Goal: Information Seeking & Learning: Learn about a topic

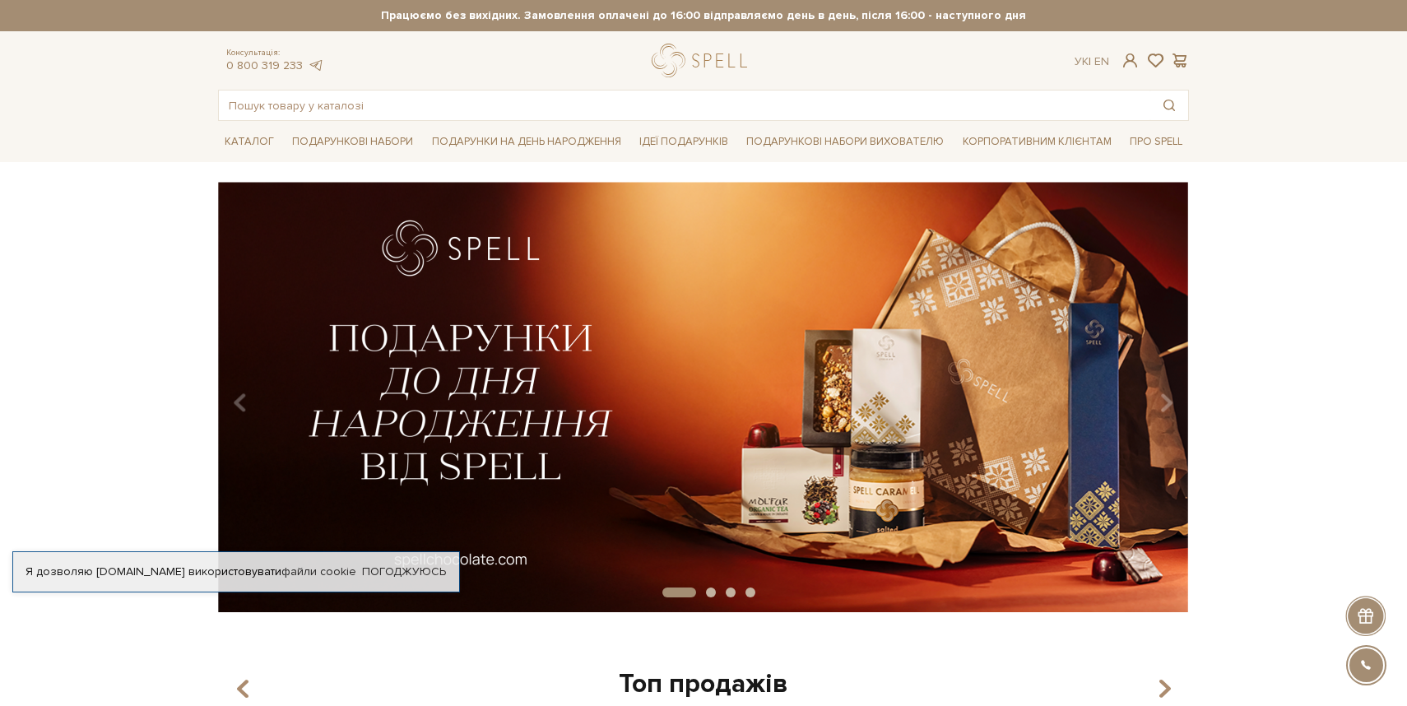
click at [132, 244] on div "slide 2 of 4" at bounding box center [703, 391] width 1407 height 419
click at [239, 229] on img at bounding box center [703, 397] width 971 height 430
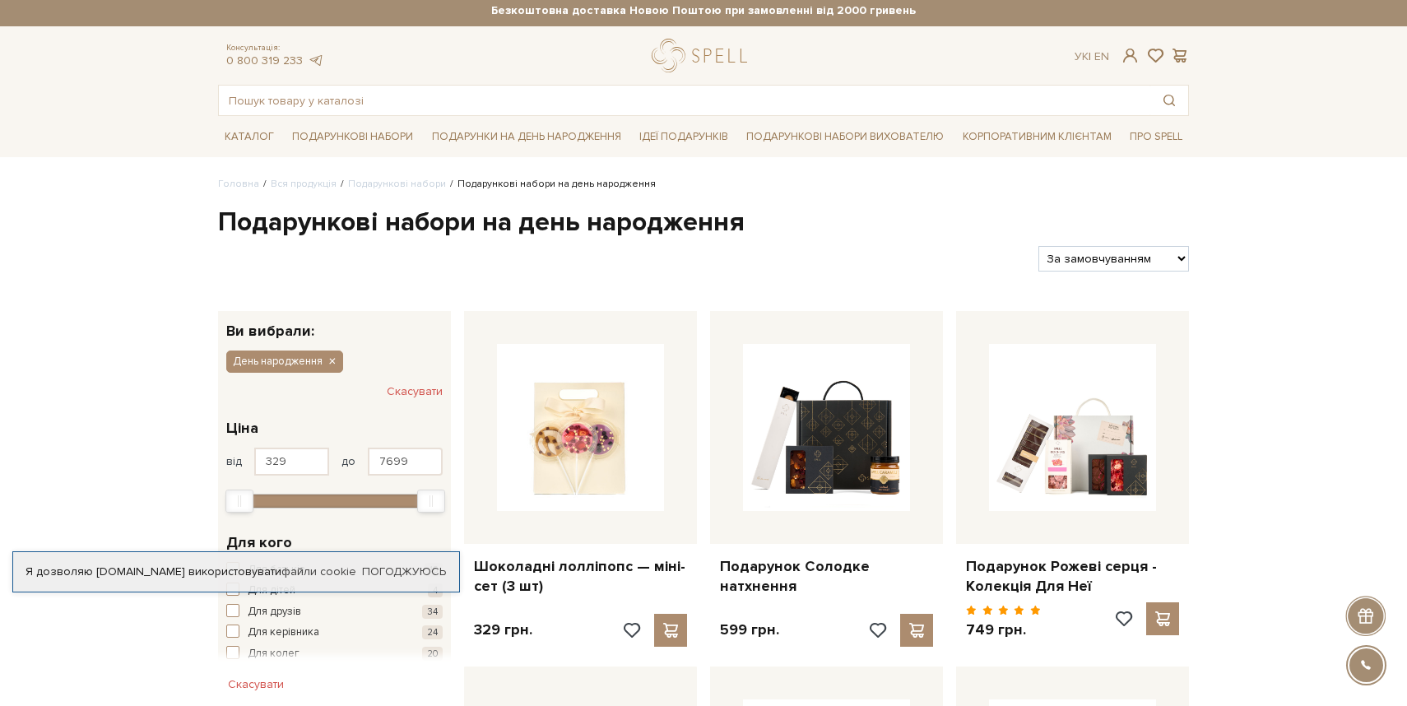
scroll to position [8, 0]
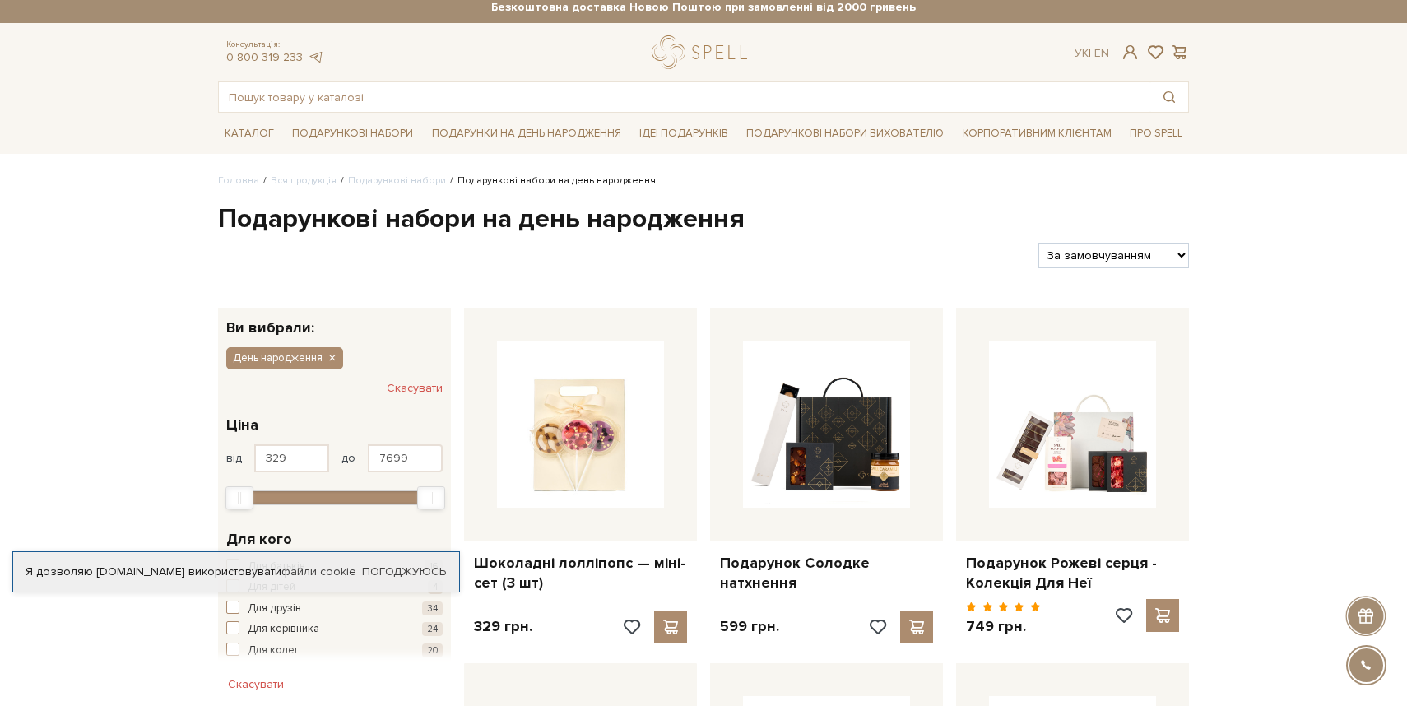
click at [238, 228] on h1 "Подарункові набори на день народження" at bounding box center [703, 219] width 971 height 35
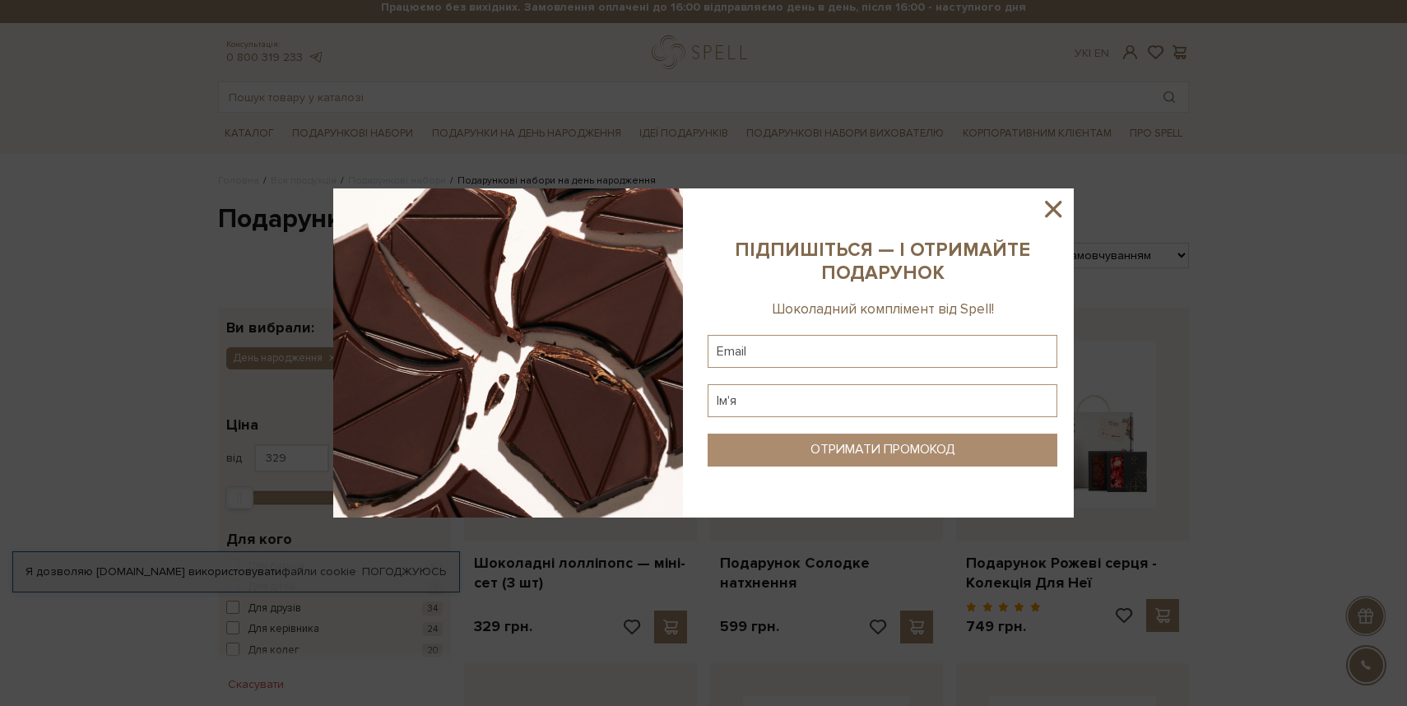
scroll to position [0, 0]
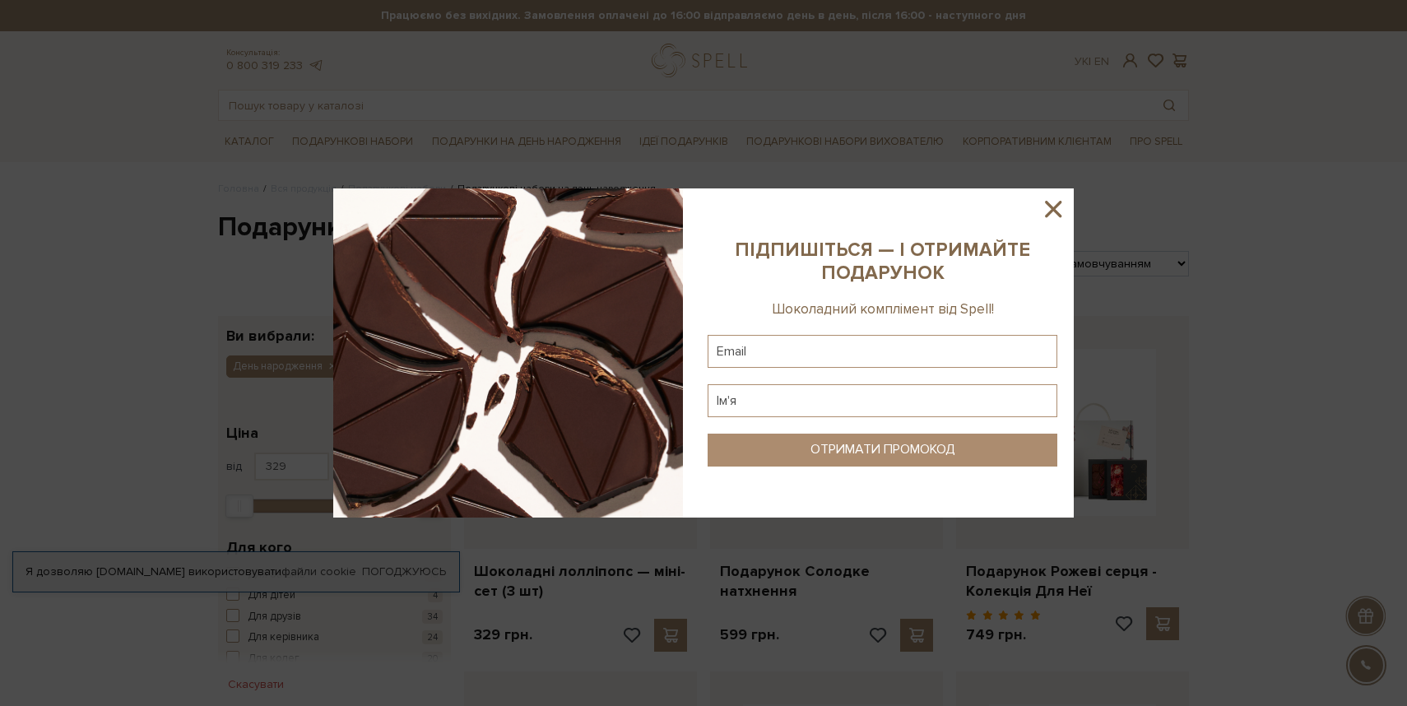
click at [1047, 206] on icon at bounding box center [1053, 209] width 28 height 28
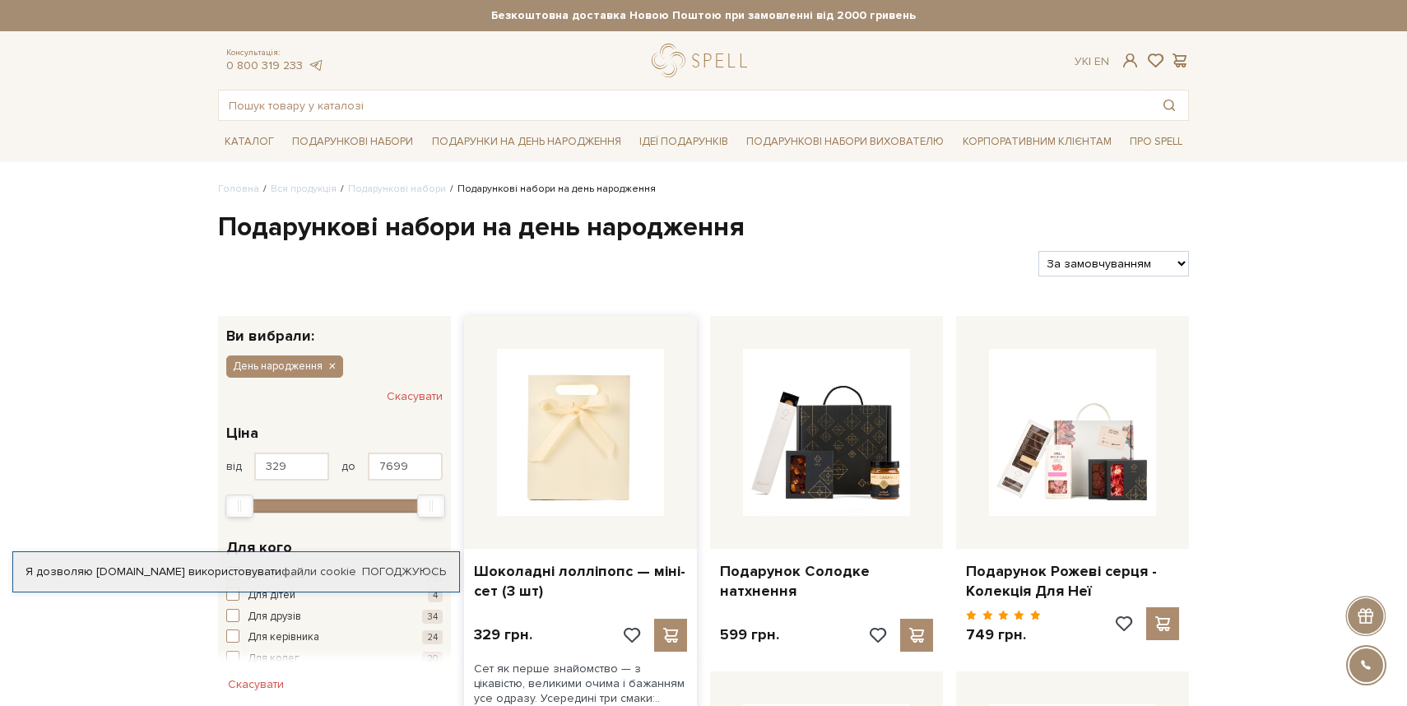
click at [596, 429] on img at bounding box center [580, 432] width 167 height 167
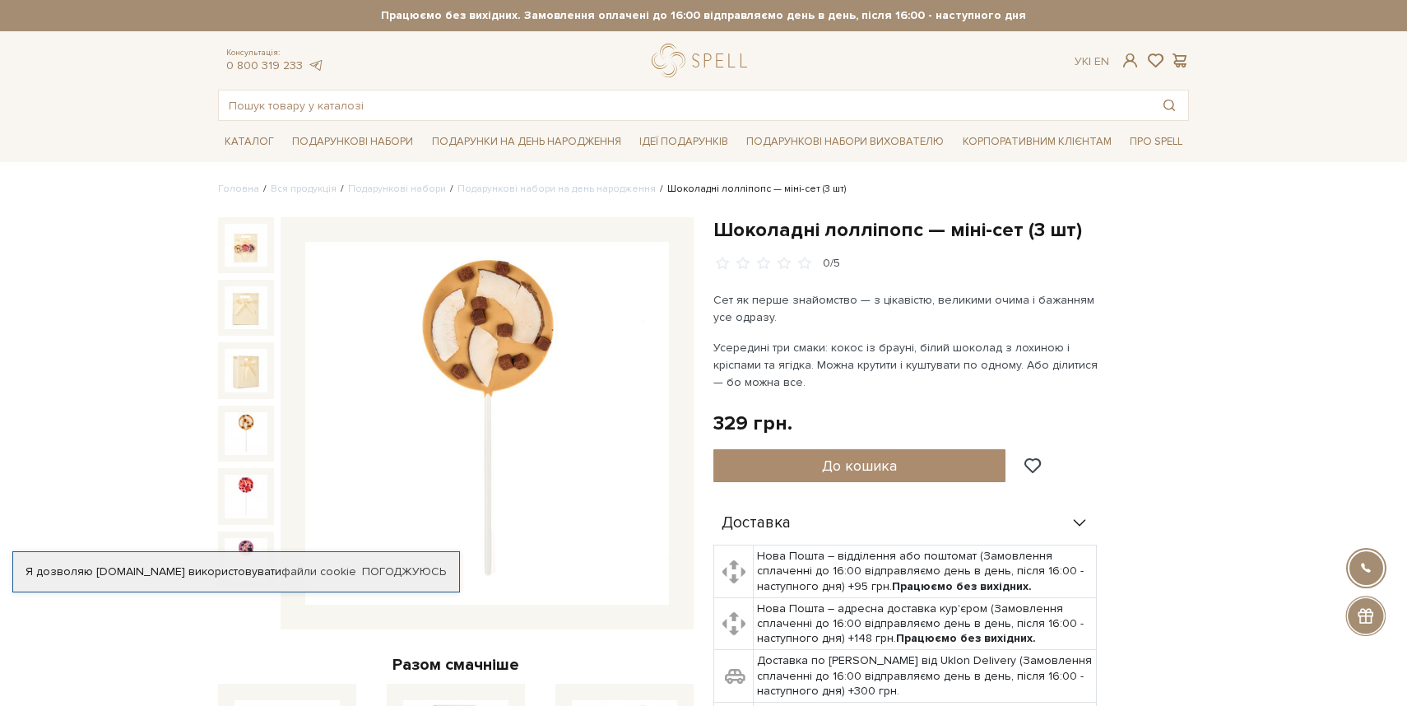
click at [247, 423] on img at bounding box center [246, 433] width 43 height 43
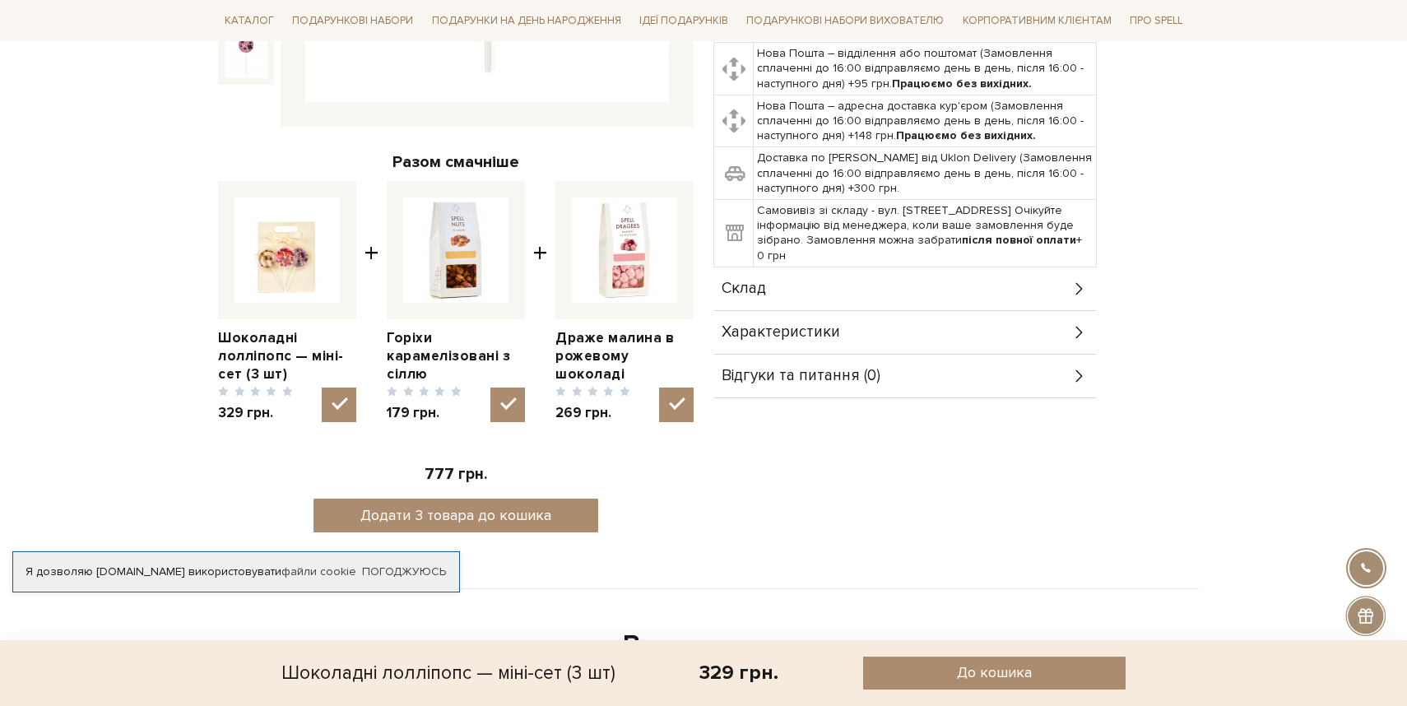
scroll to position [506, 0]
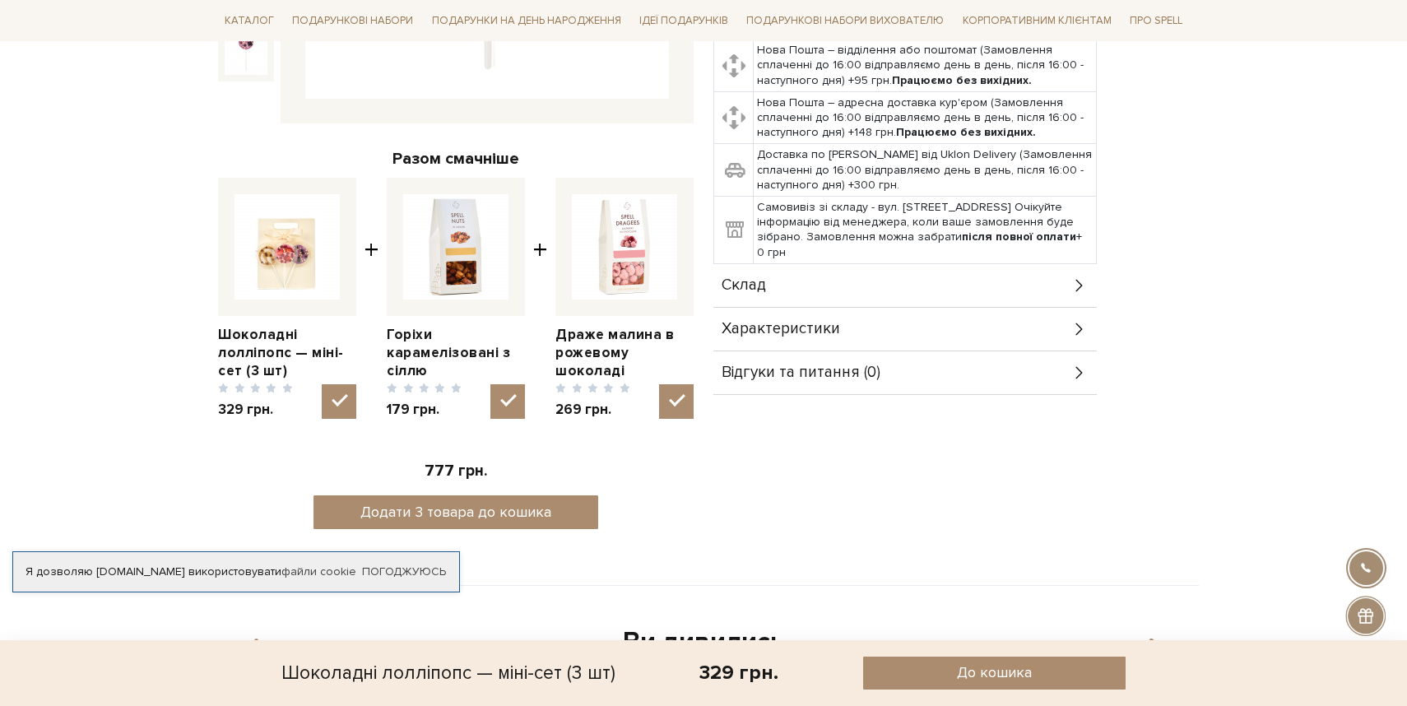
click at [456, 387] on span at bounding box center [455, 388] width 12 height 11
click at [652, 489] on div "777 грн. Додати 3 товара до кошика" at bounding box center [455, 488] width 475 height 81
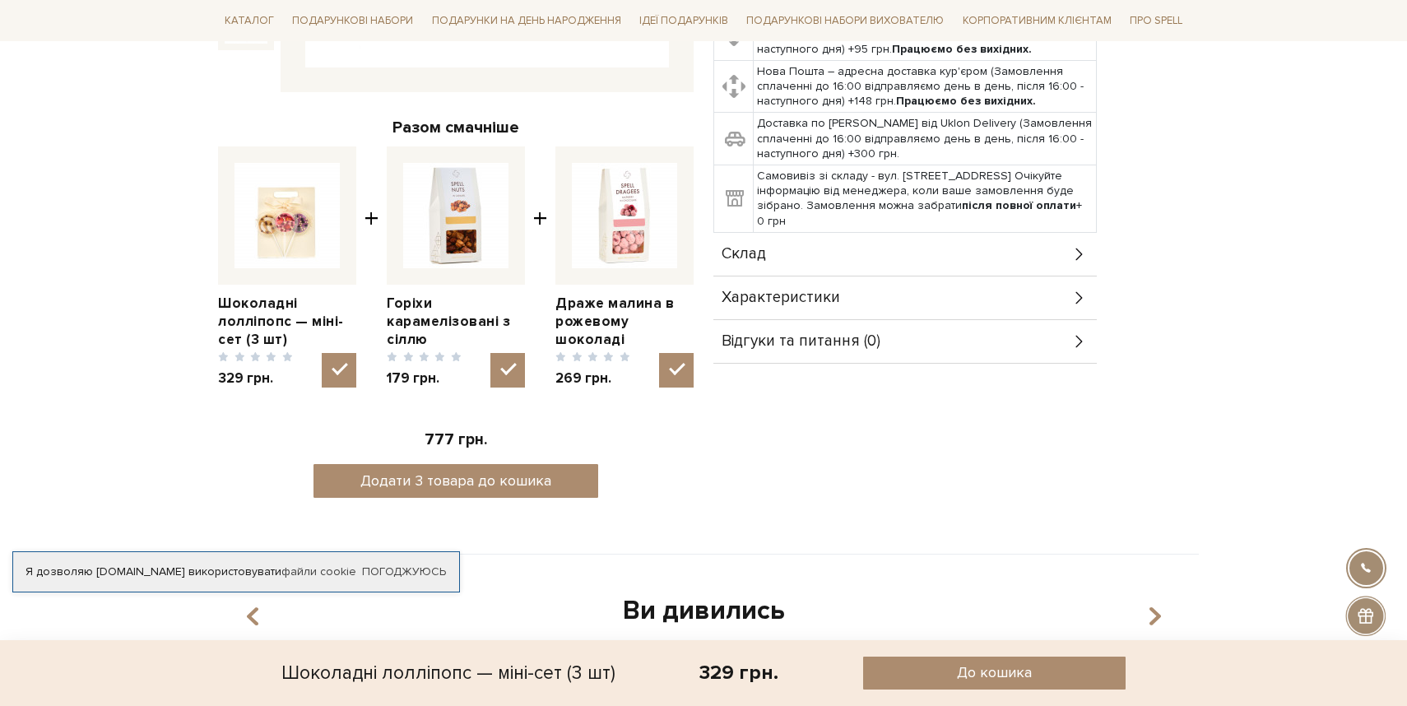
scroll to position [536, 0]
click at [652, 489] on div "777 грн. Додати 3 товара до кошика" at bounding box center [455, 457] width 475 height 81
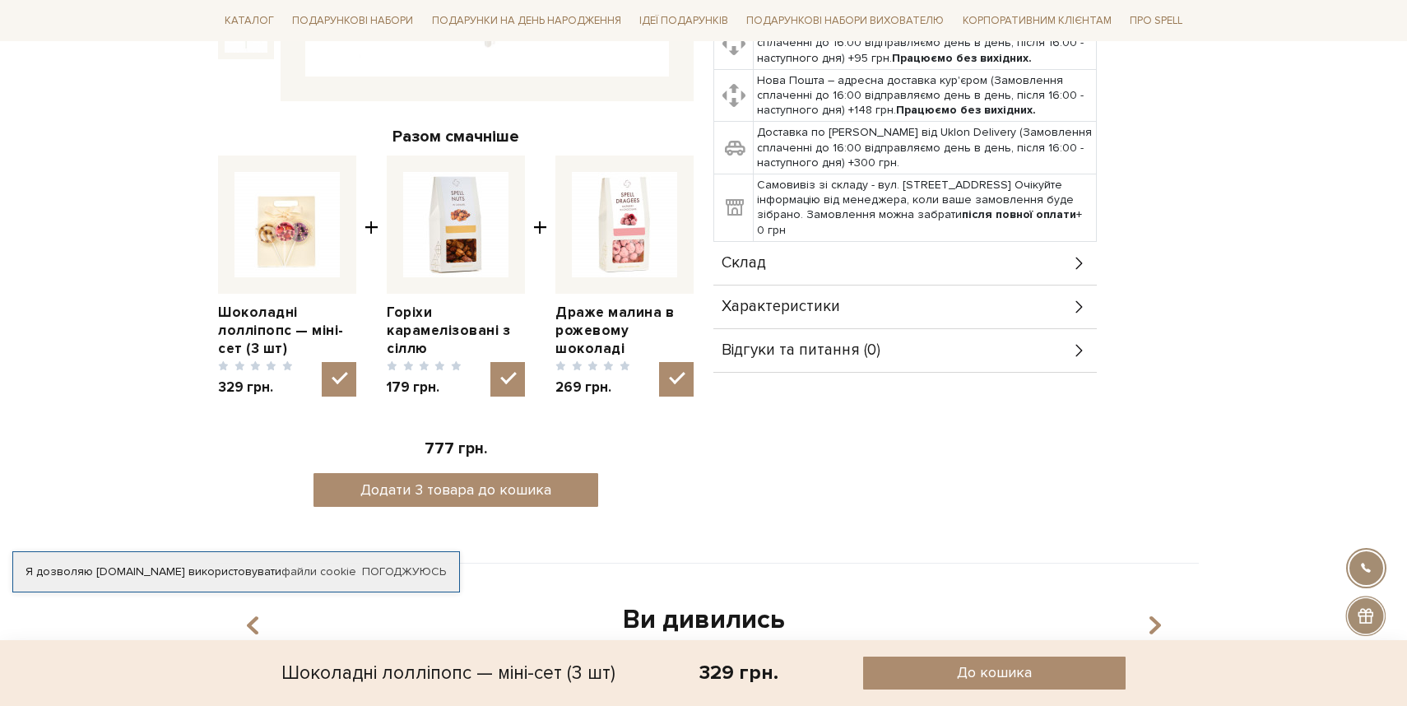
scroll to position [527, 0]
click at [813, 260] on div "Склад" at bounding box center [904, 264] width 383 height 43
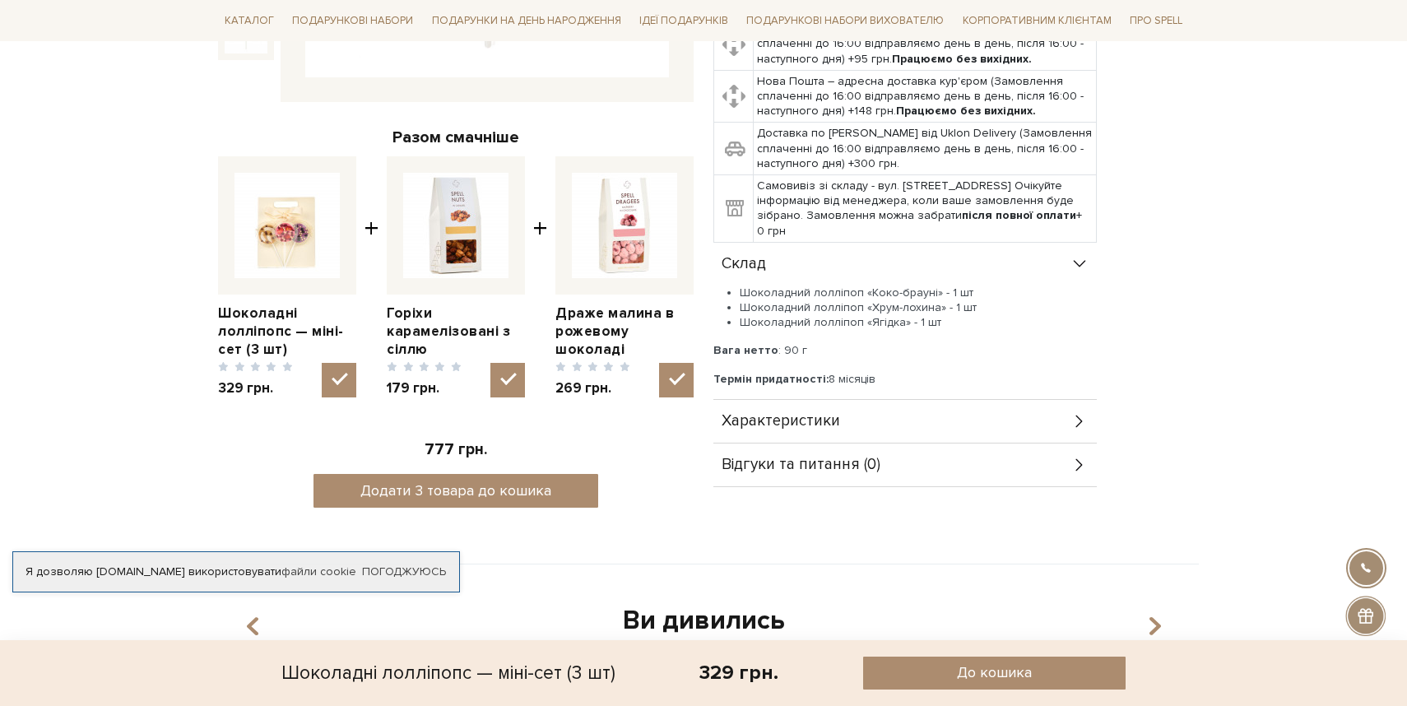
scroll to position [521, 0]
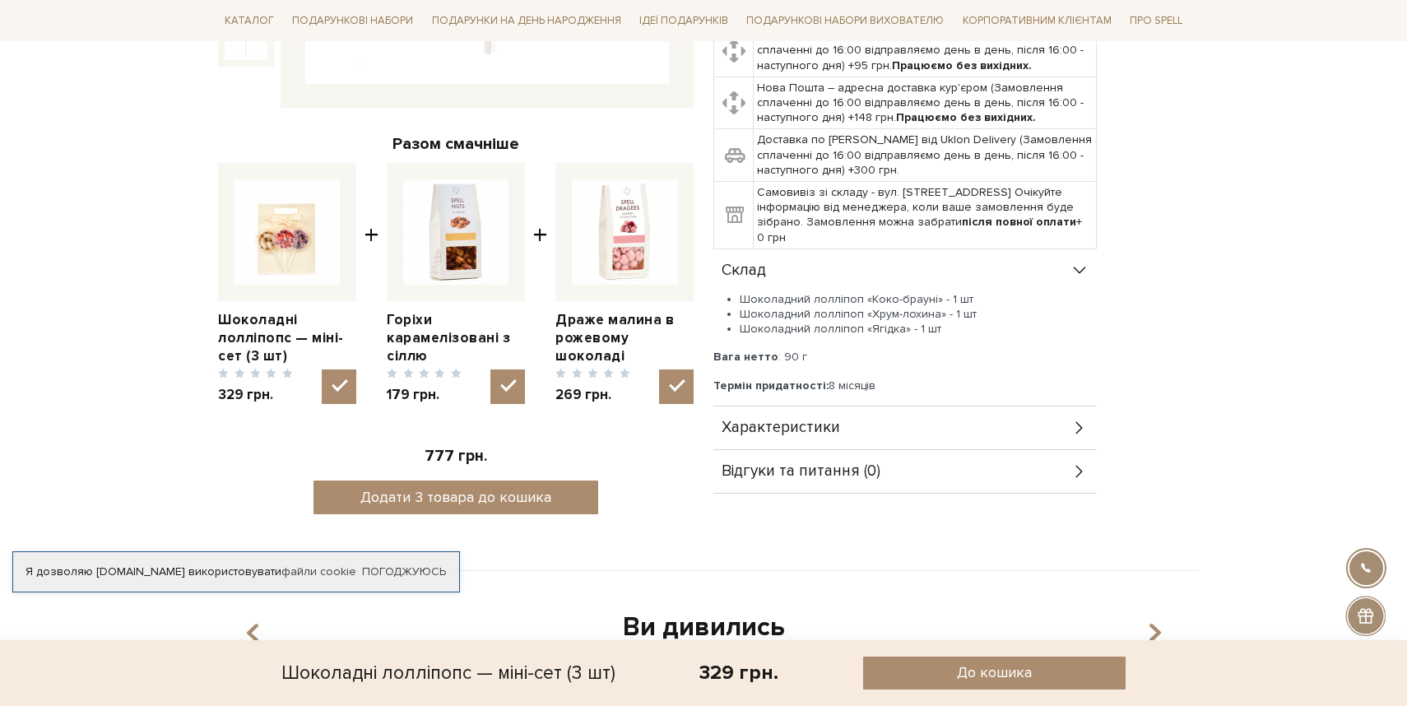
click at [813, 260] on div "Склад" at bounding box center [904, 270] width 383 height 43
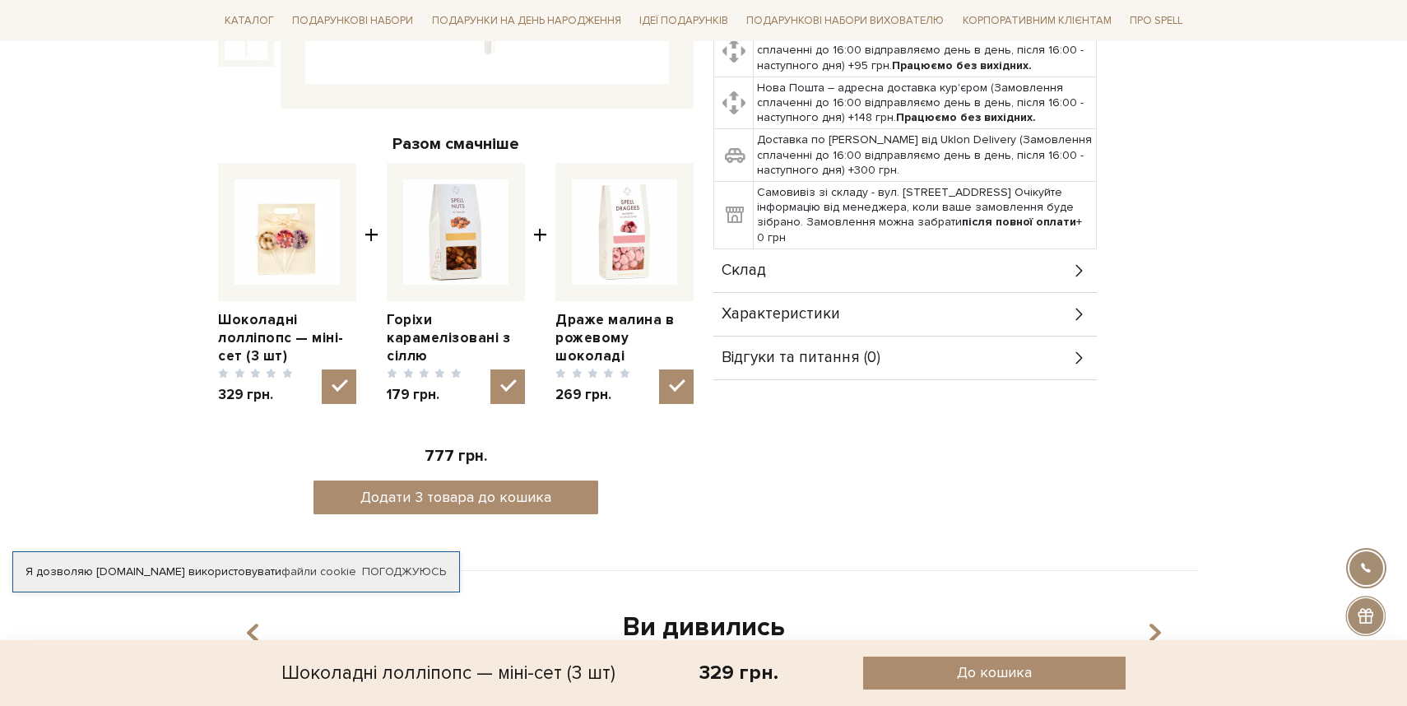
click at [594, 247] on img at bounding box center [624, 231] width 105 height 105
click at [659, 369] on input "checkbox" at bounding box center [676, 386] width 35 height 35
click at [594, 247] on img at bounding box center [624, 231] width 105 height 105
click at [659, 369] on input "checkbox" at bounding box center [676, 386] width 35 height 35
checkbox input "true"
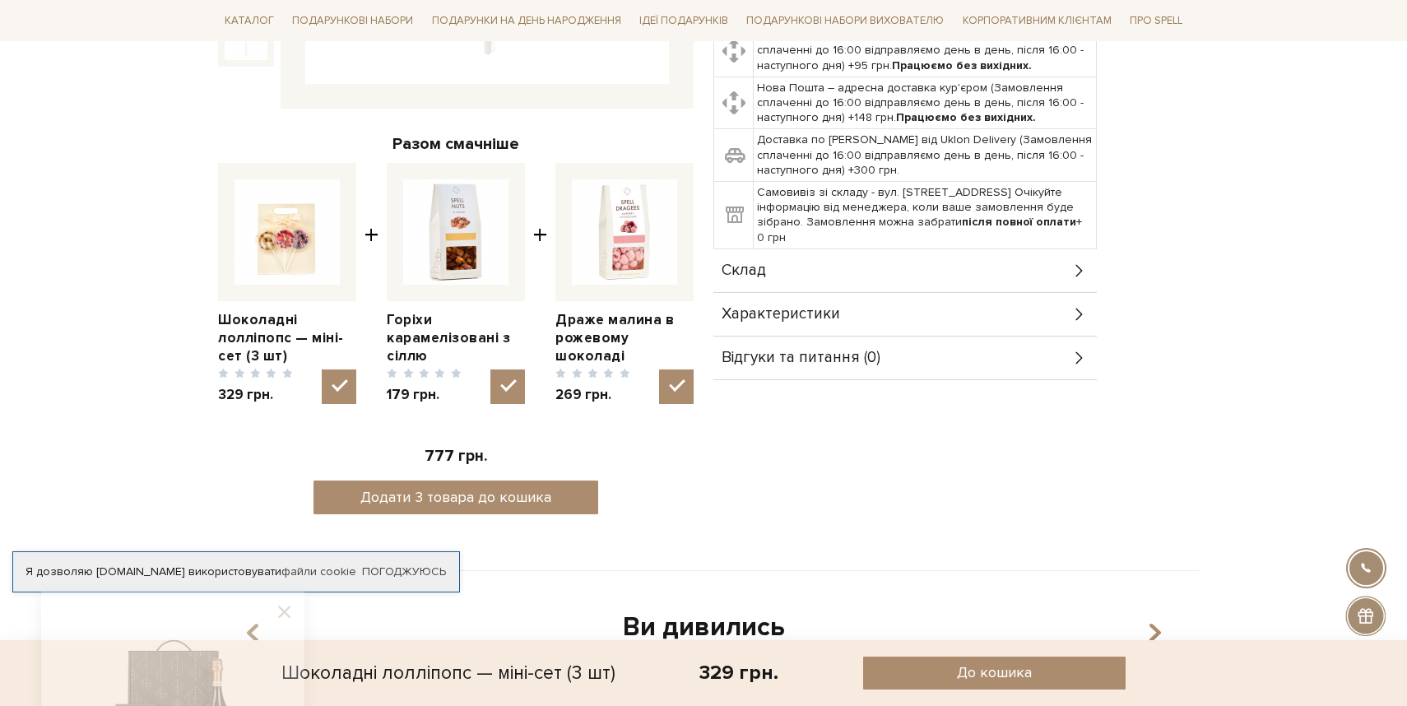
click at [454, 225] on img at bounding box center [455, 231] width 105 height 105
click at [490, 369] on input "checkbox" at bounding box center [507, 386] width 35 height 35
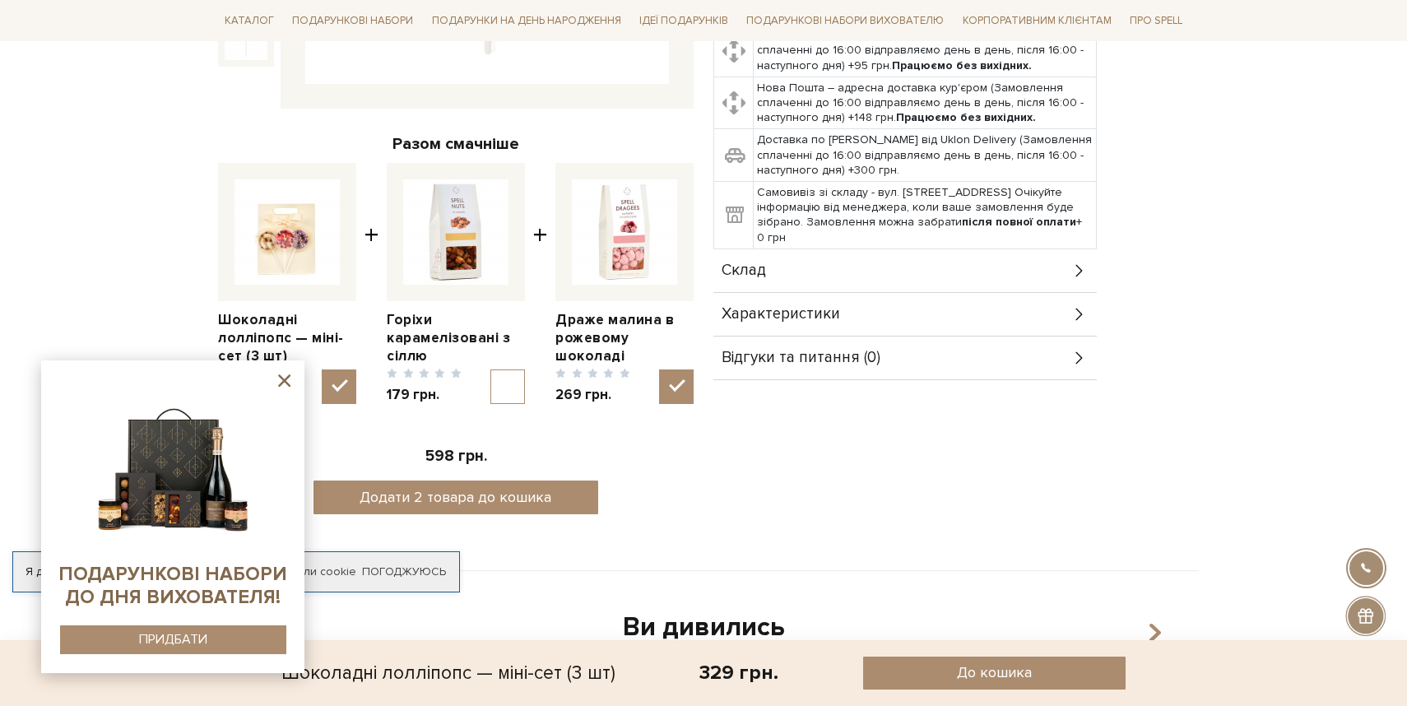
click at [454, 225] on img at bounding box center [455, 231] width 105 height 105
click at [490, 369] on input "checkbox" at bounding box center [507, 386] width 35 height 35
click at [454, 225] on img at bounding box center [455, 231] width 105 height 105
click at [490, 369] on input "checkbox" at bounding box center [507, 386] width 35 height 35
click at [454, 225] on img at bounding box center [455, 231] width 105 height 105
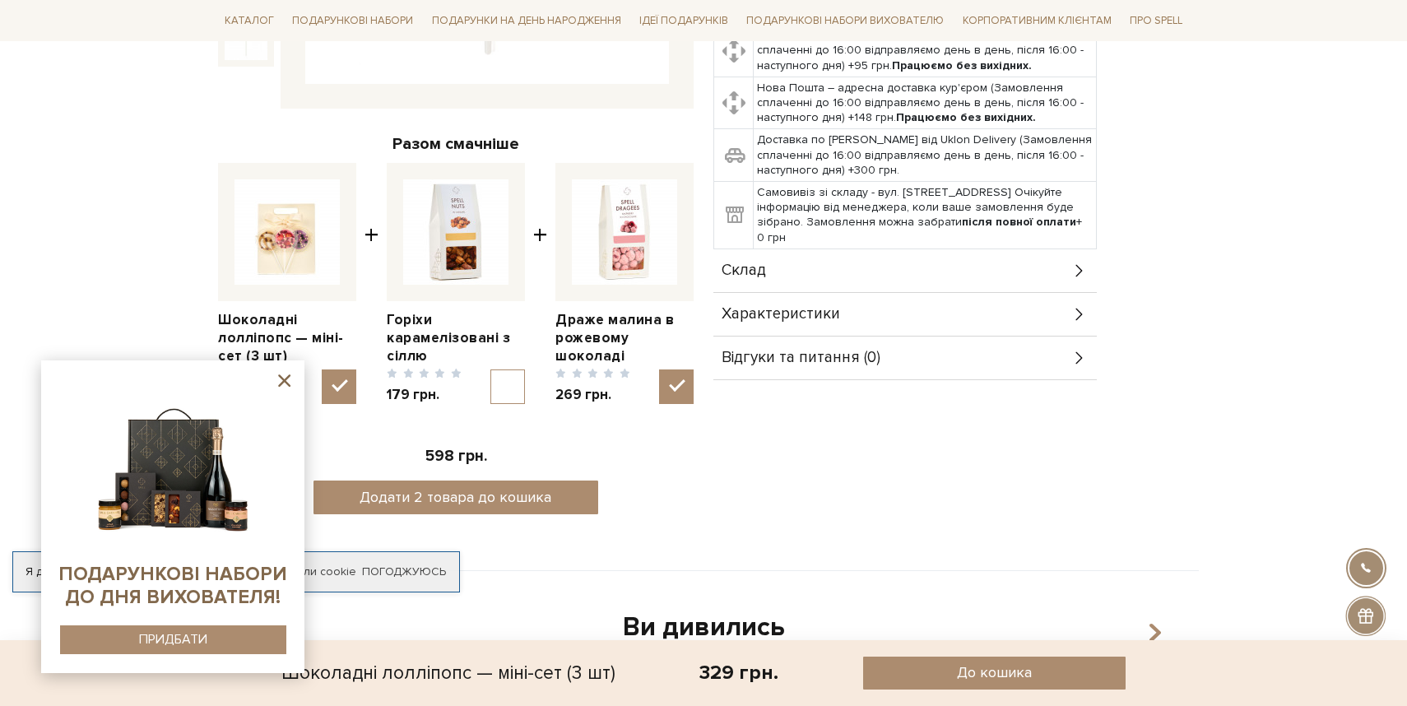
click at [490, 369] on input "checkbox" at bounding box center [507, 386] width 35 height 35
checkbox input "true"
click at [415, 336] on link "Горіхи карамелізовані з сіллю" at bounding box center [456, 338] width 138 height 54
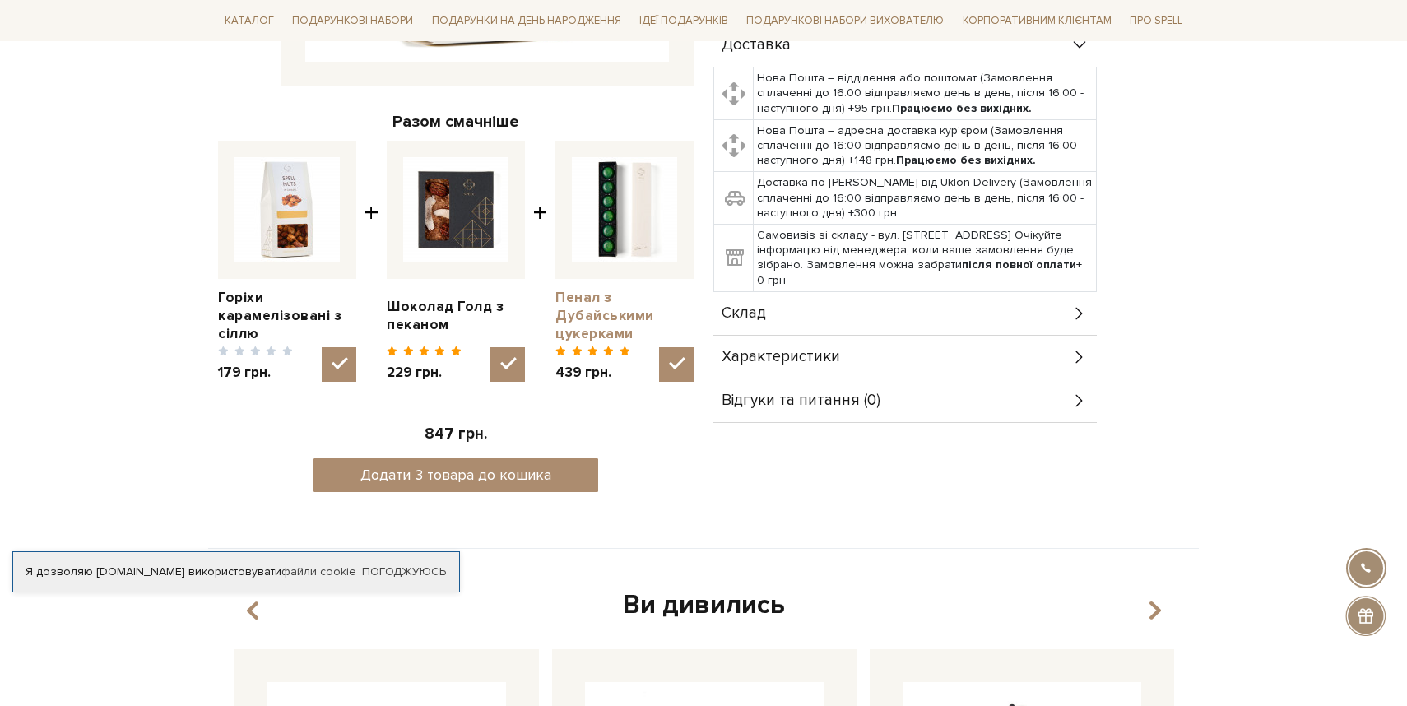
scroll to position [544, 0]
click at [516, 357] on input "checkbox" at bounding box center [507, 363] width 35 height 35
checkbox input "false"
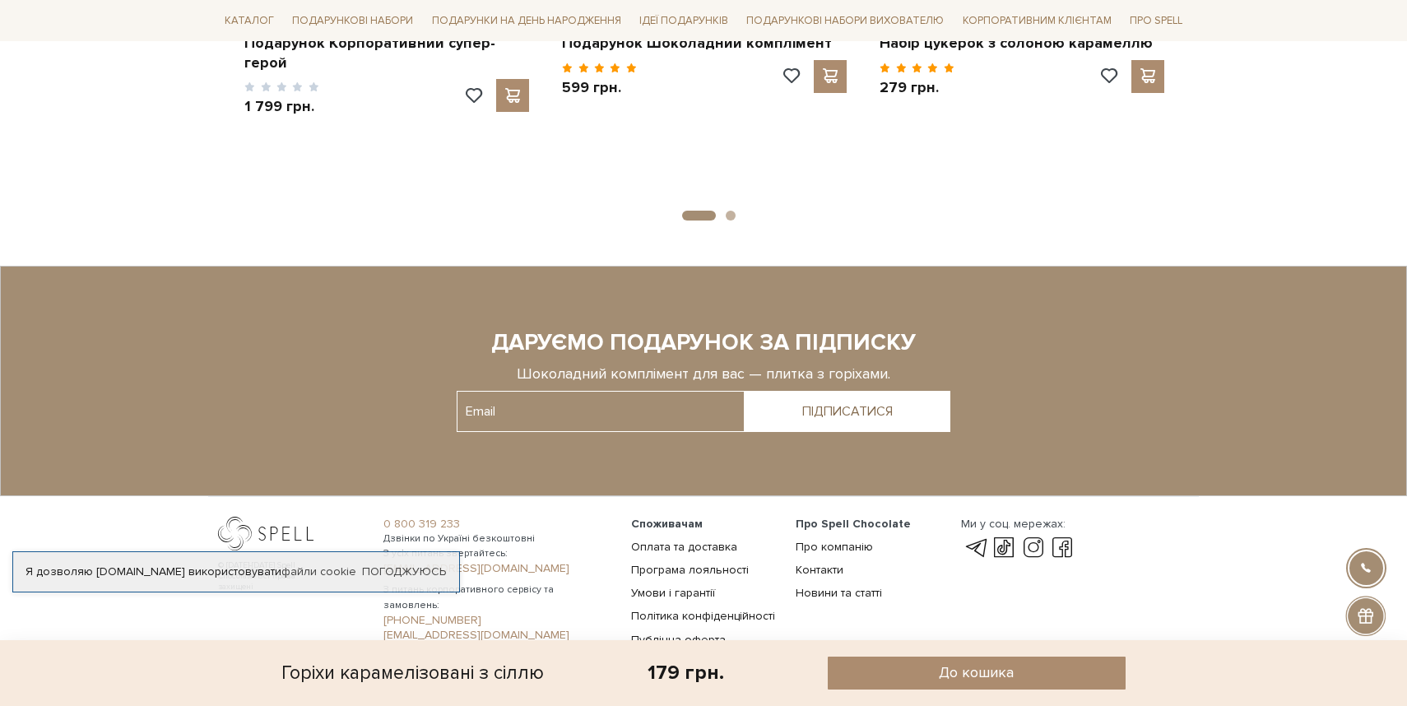
click at [642, 467] on sys-container-static at bounding box center [703, 381] width 1407 height 230
click at [642, 467] on sys-container-static at bounding box center [703, 382] width 1407 height 230
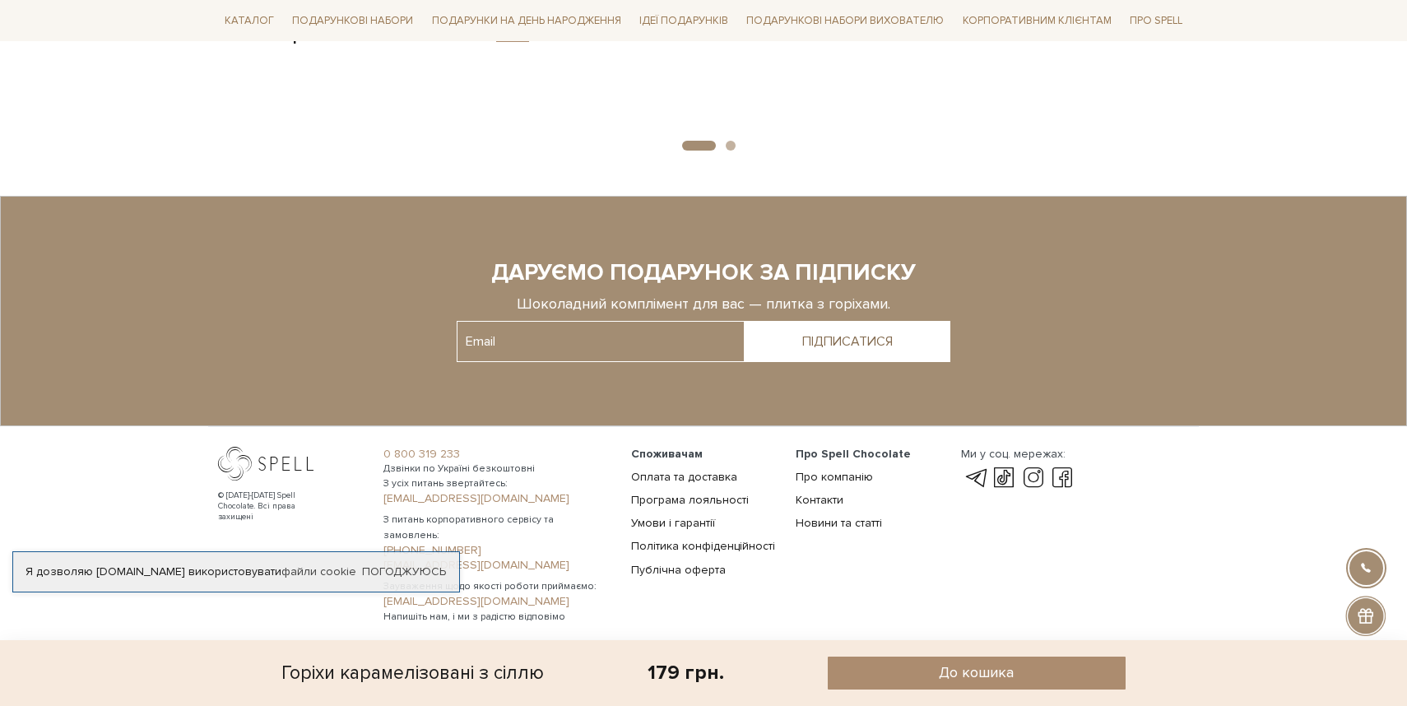
scroll to position [2140, 0]
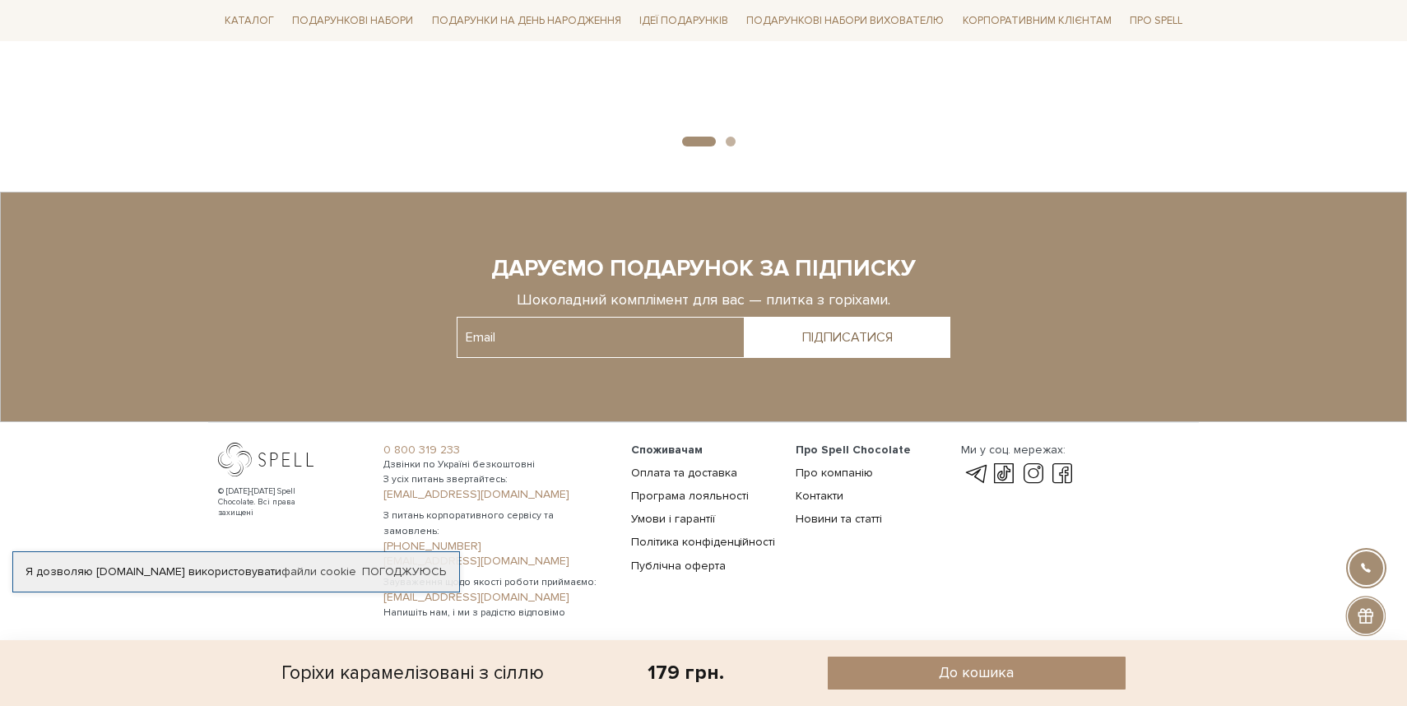
click at [574, 467] on span "Дзвінки по Україні безкоштовні" at bounding box center [497, 464] width 228 height 15
click at [425, 562] on div "Я дозволяю spellchocolate.com використовувати файли cookie Погоджуюсь" at bounding box center [236, 571] width 448 height 41
click at [425, 571] on link "Погоджуюсь" at bounding box center [404, 571] width 84 height 15
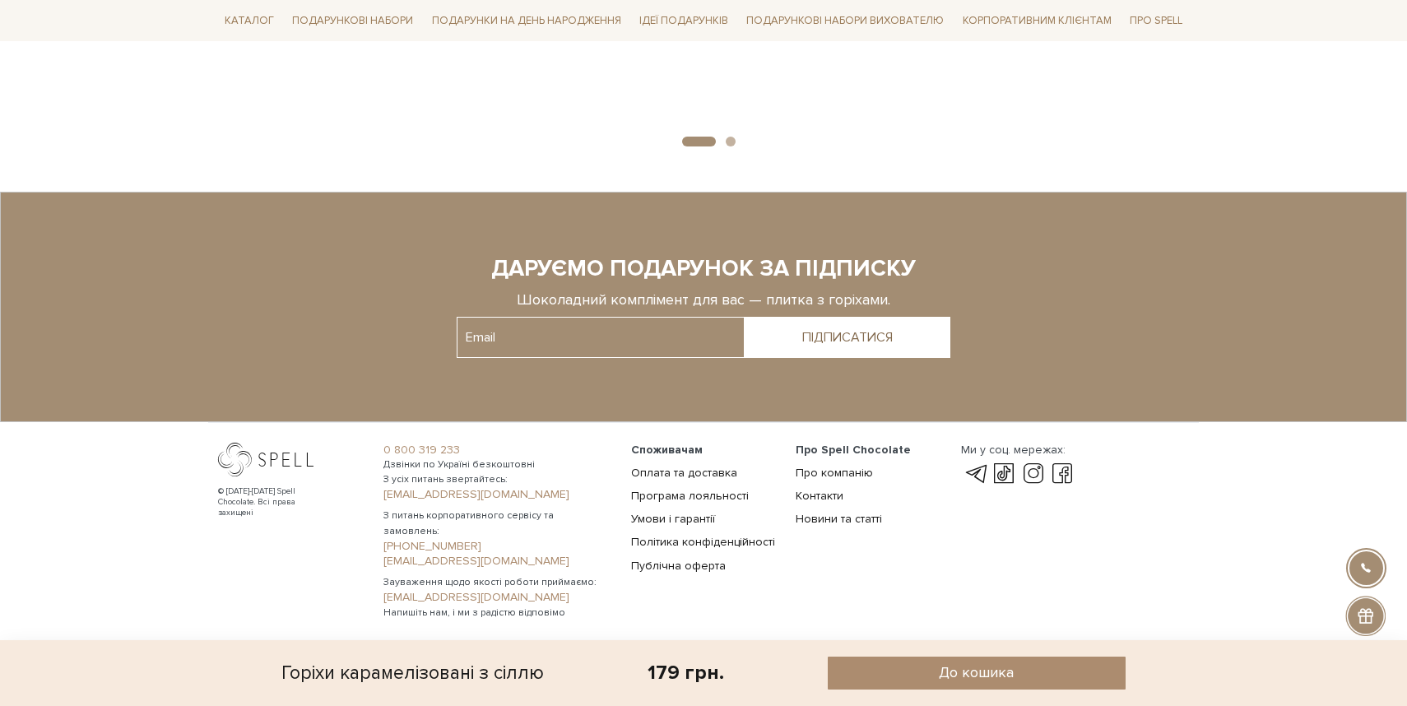
click at [318, 561] on div "© [DATE]-[DATE] Spell Chocolate. Всі права захищені" at bounding box center [290, 532] width 165 height 178
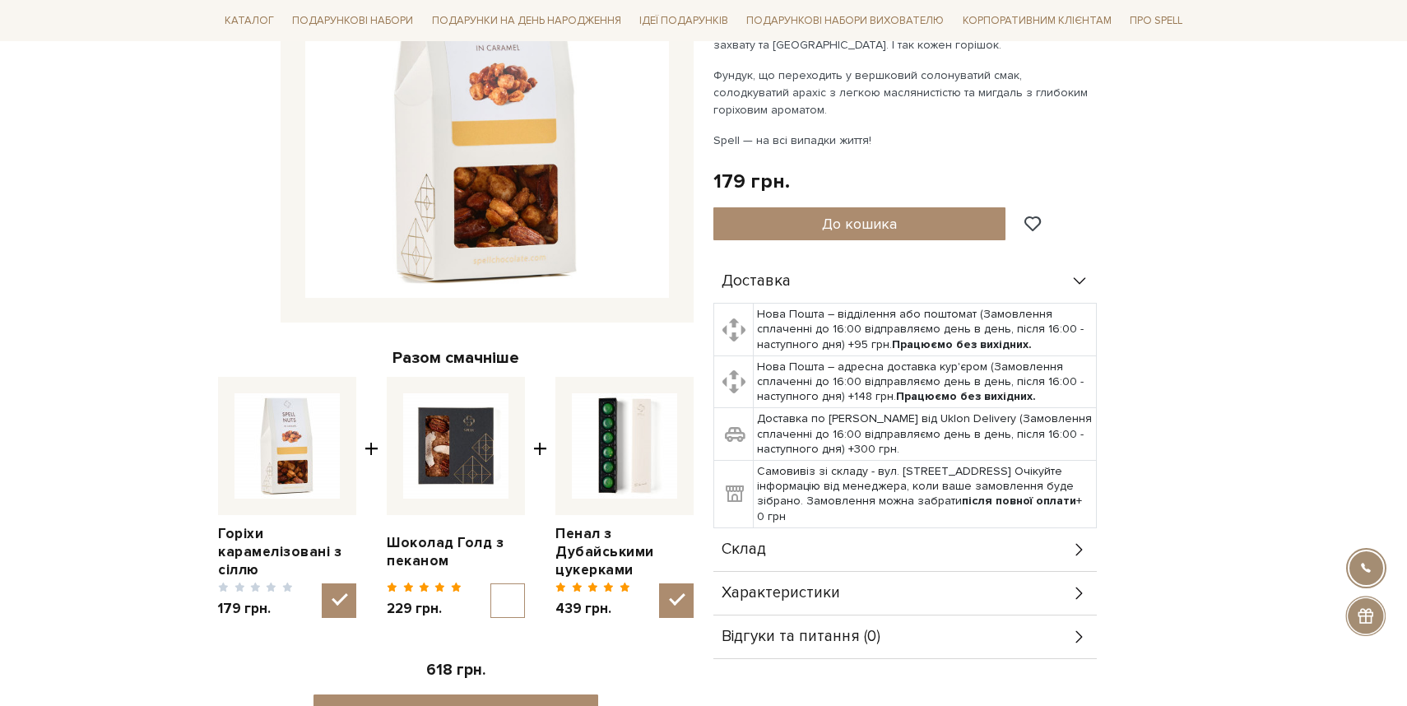
scroll to position [0, 0]
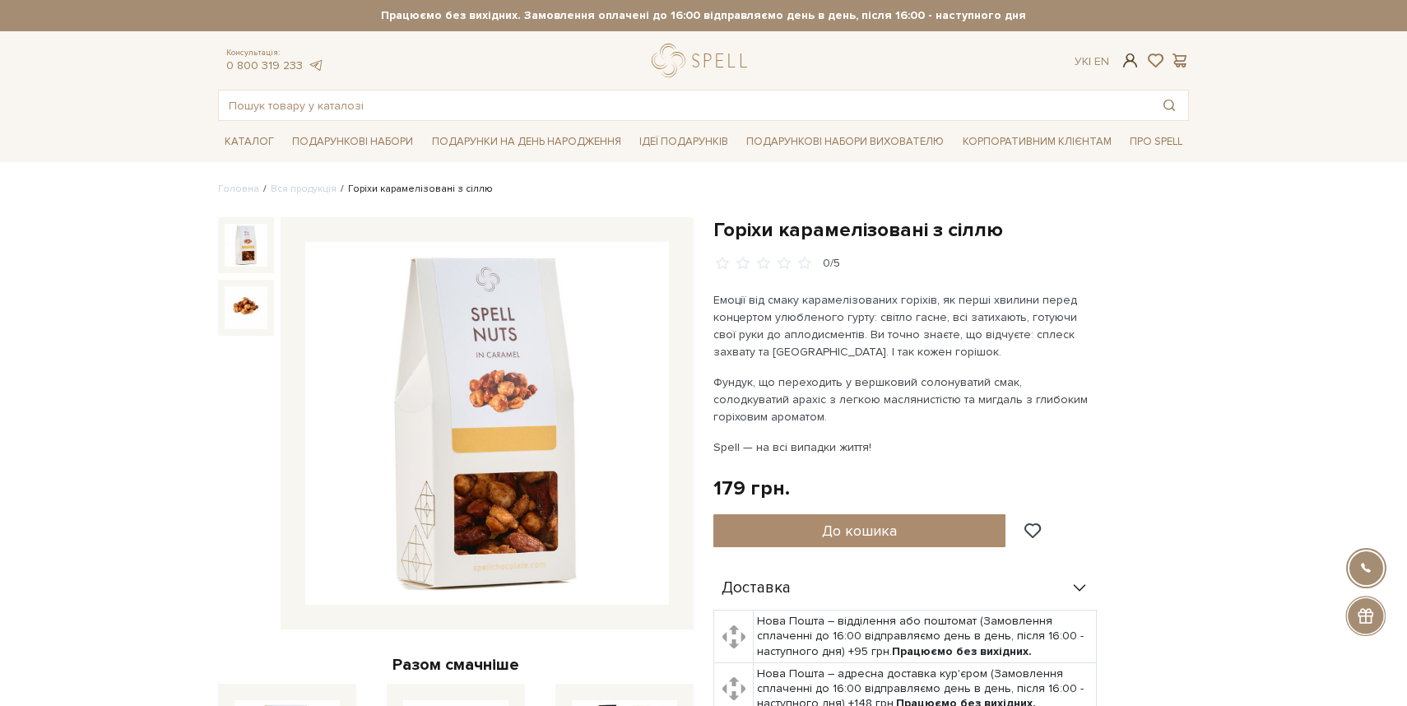
click at [1128, 57] on span at bounding box center [1130, 60] width 20 height 17
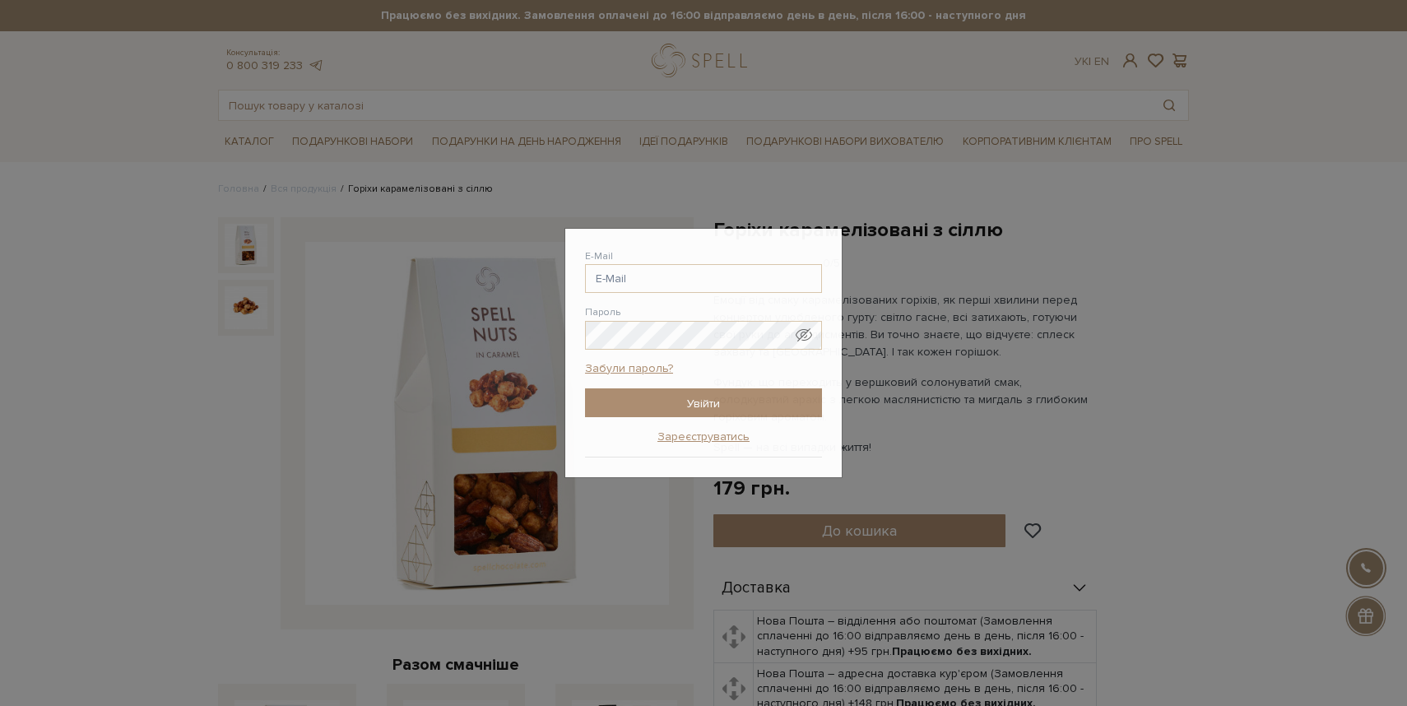
click at [717, 81] on div "Авторизація E-Mail Пароль Забули пароль? Увійти Зареєструватись Забули пароль? …" at bounding box center [703, 353] width 1407 height 706
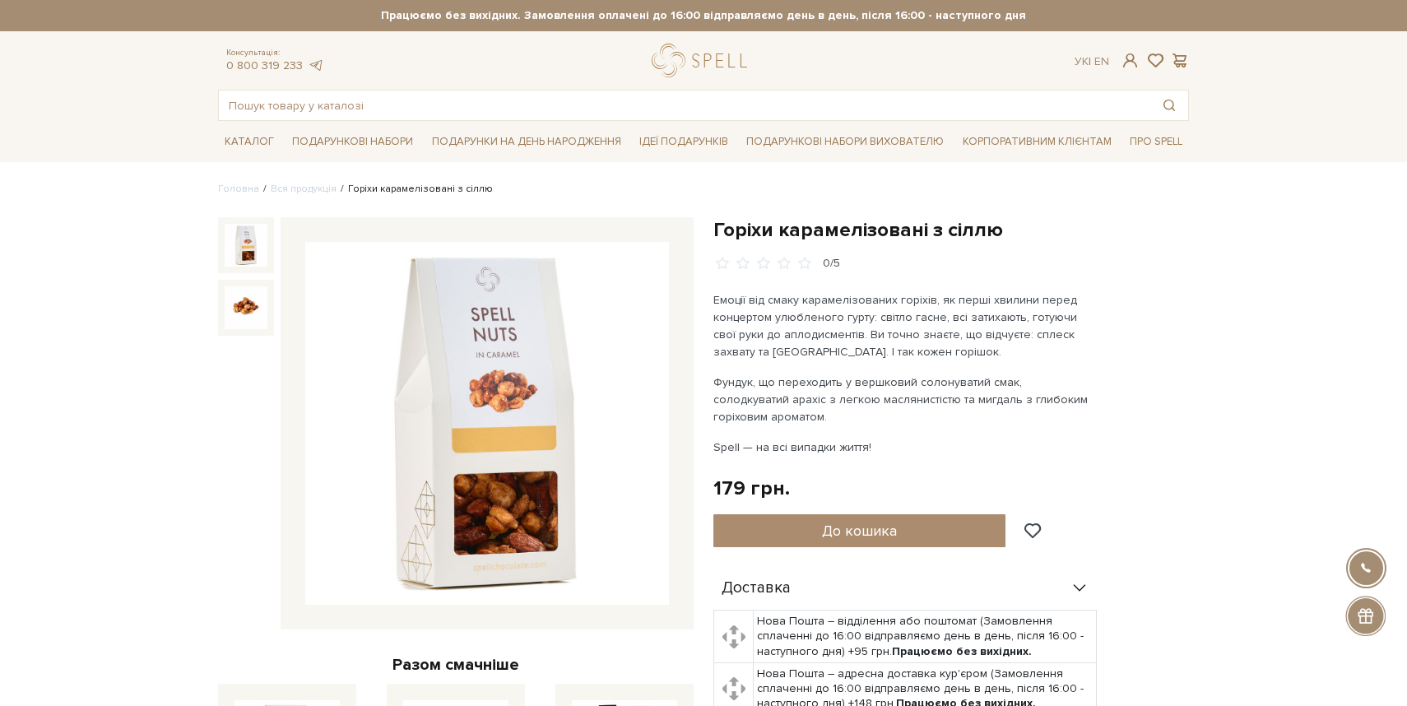
click at [223, 64] on div "Консультація: 0 800 319 233" at bounding box center [275, 61] width 114 height 26
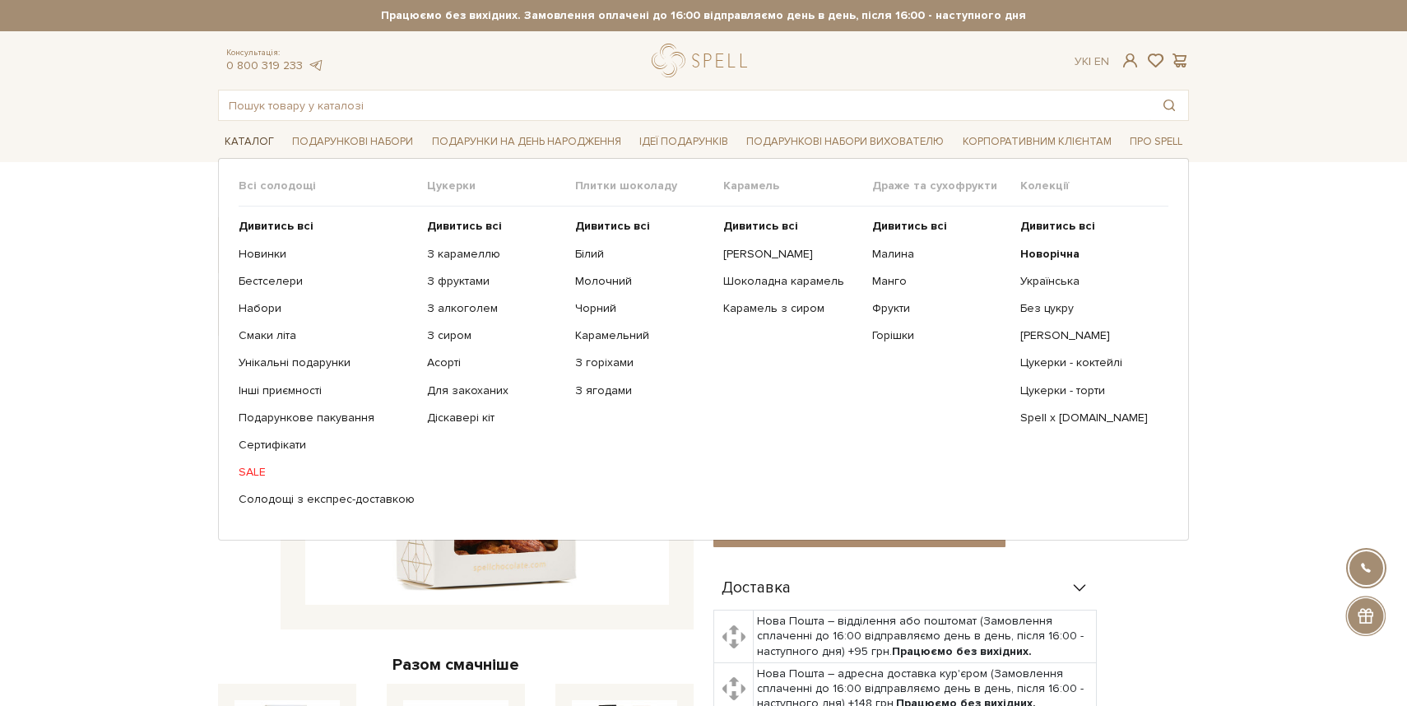
click at [256, 140] on link "Каталог" at bounding box center [249, 142] width 63 height 26
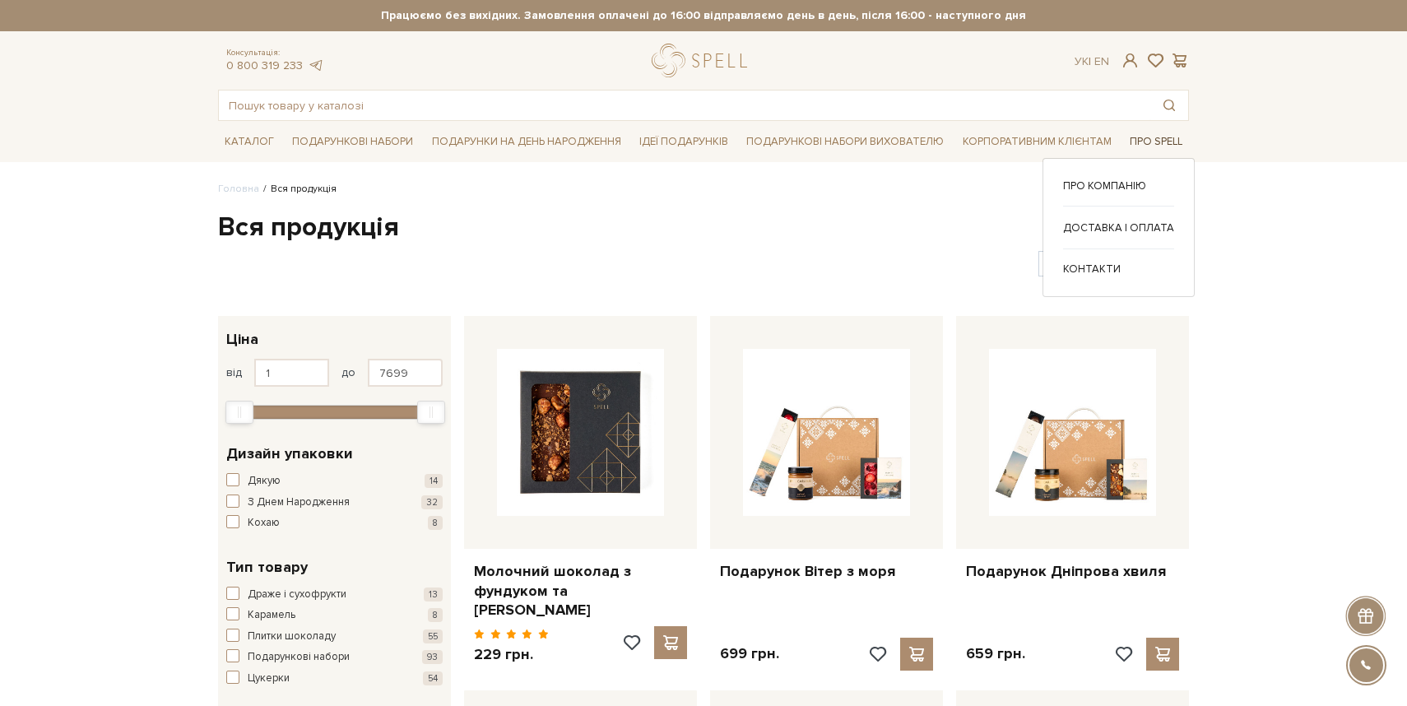
click at [1133, 134] on link "Про Spell" at bounding box center [1156, 142] width 66 height 26
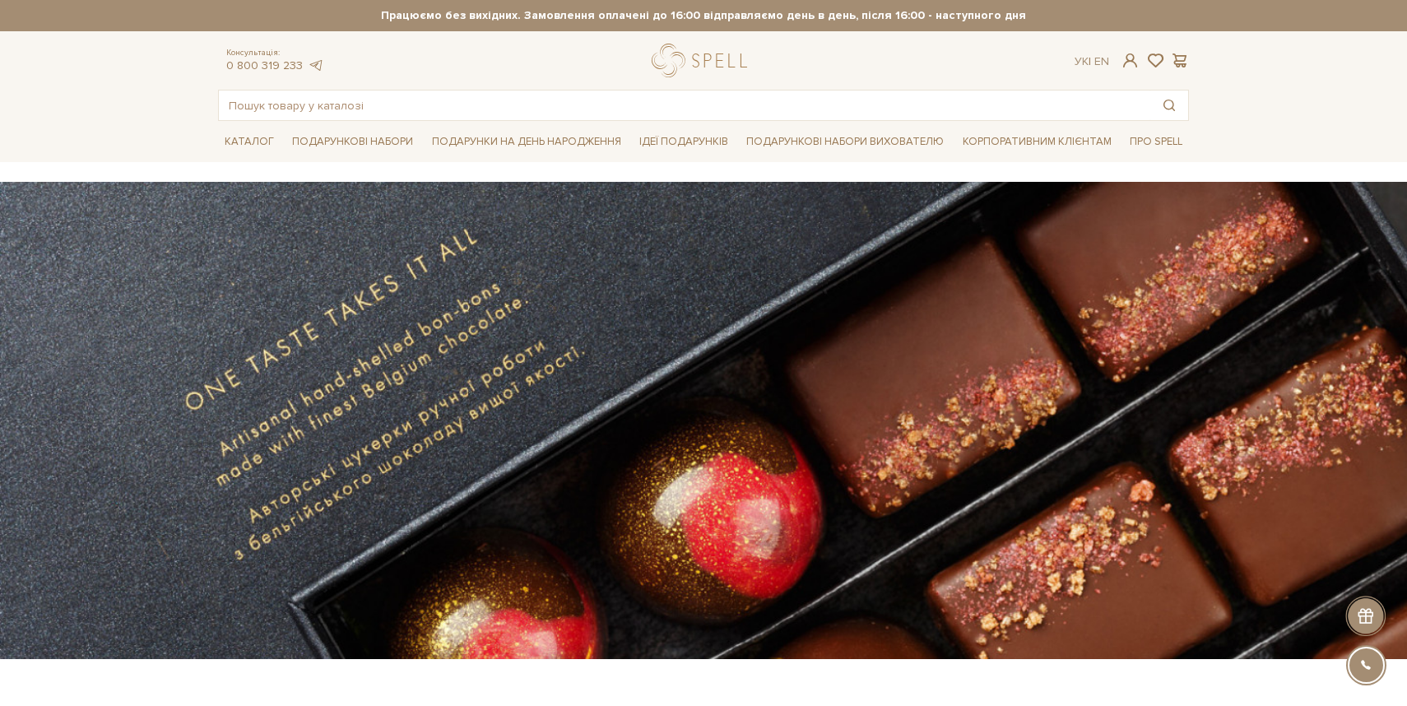
click at [907, 401] on div at bounding box center [703, 420] width 990 height 369
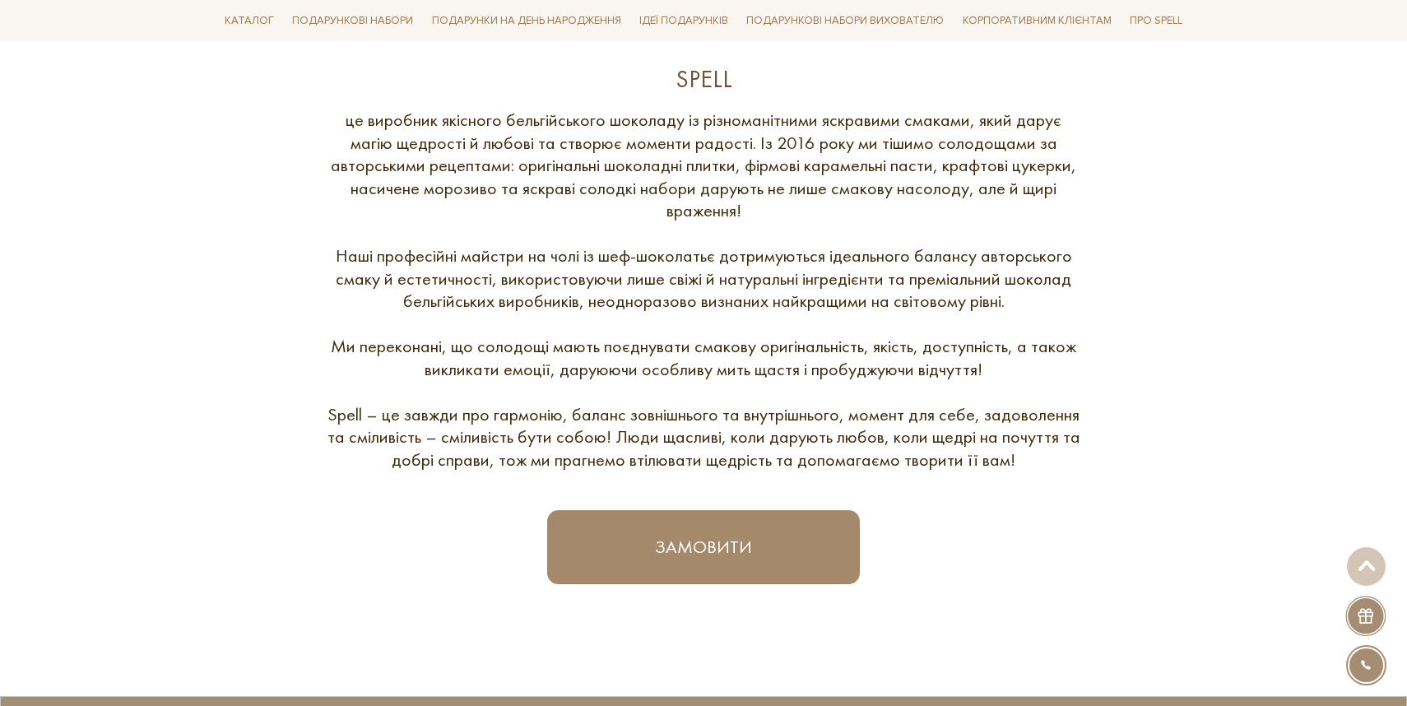
scroll to position [714, 0]
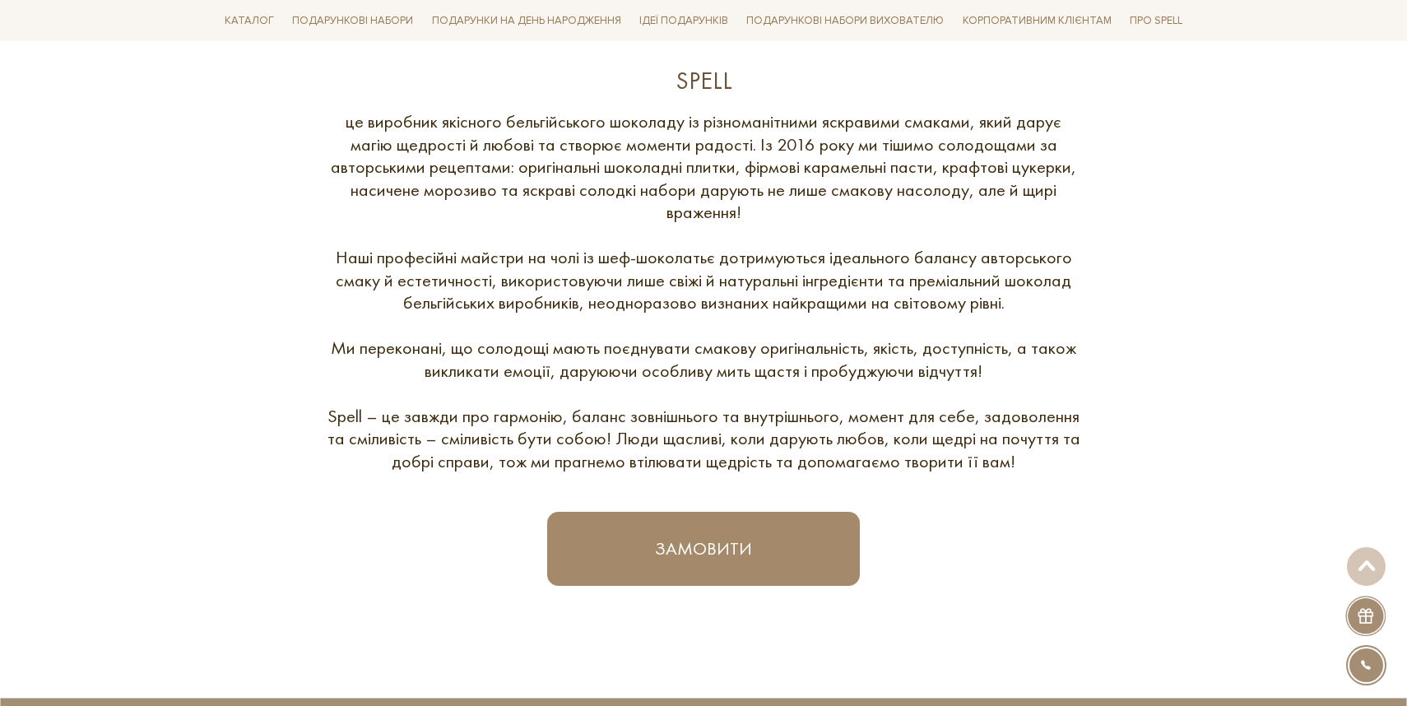
click at [671, 228] on div "це виробник якісного бельгійського шоколаду із різноманітними яскравими смаками…" at bounding box center [703, 291] width 757 height 362
